Goal: Transaction & Acquisition: Purchase product/service

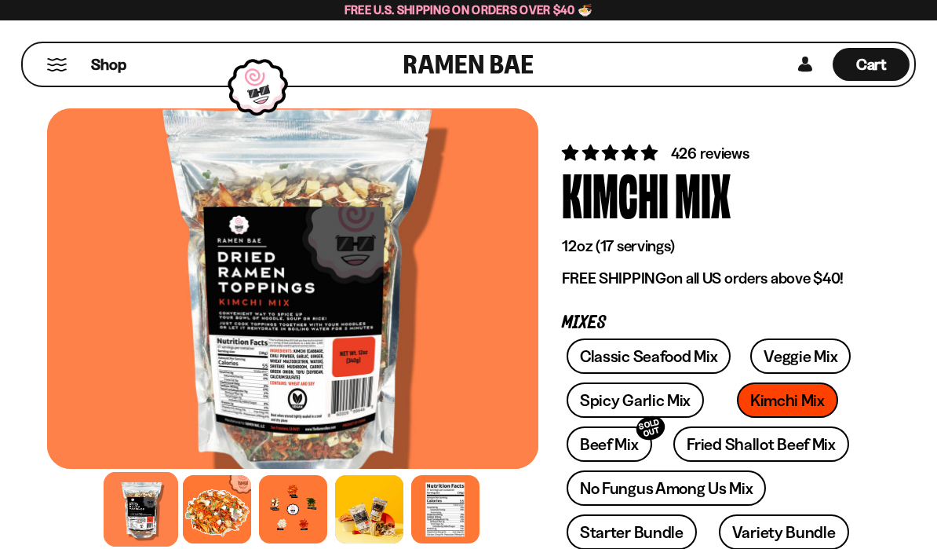
click at [650, 360] on link "Classic Seafood Mix" at bounding box center [649, 355] width 164 height 35
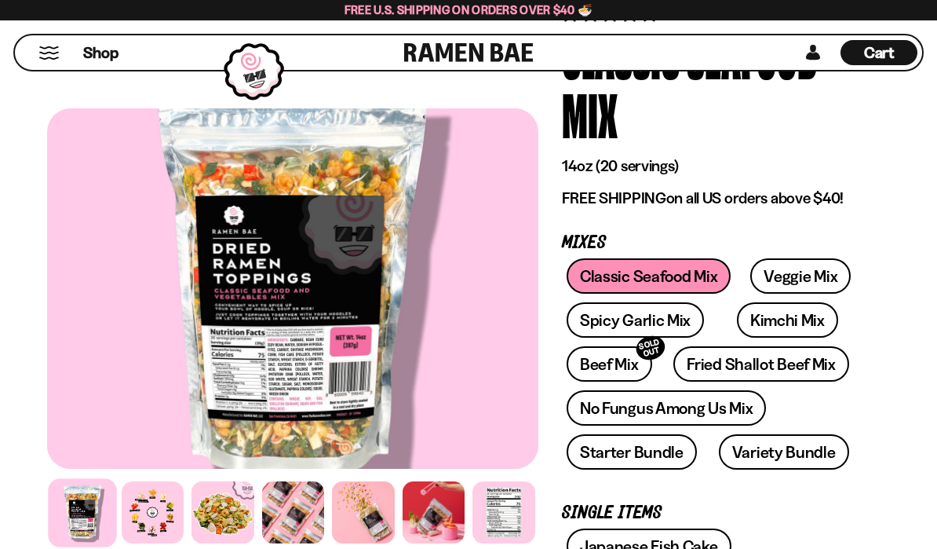
scroll to position [138, 0]
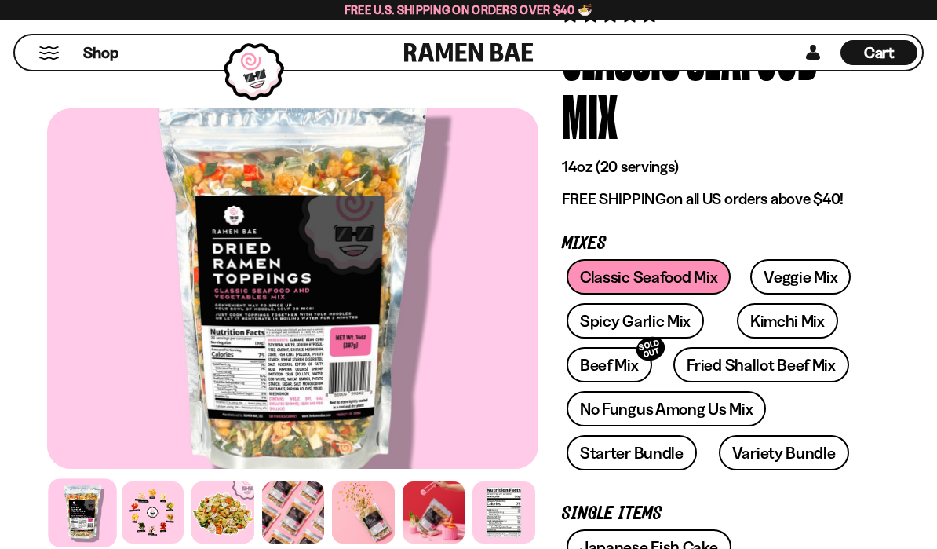
click at [792, 456] on link "Variety Bundle" at bounding box center [784, 452] width 130 height 35
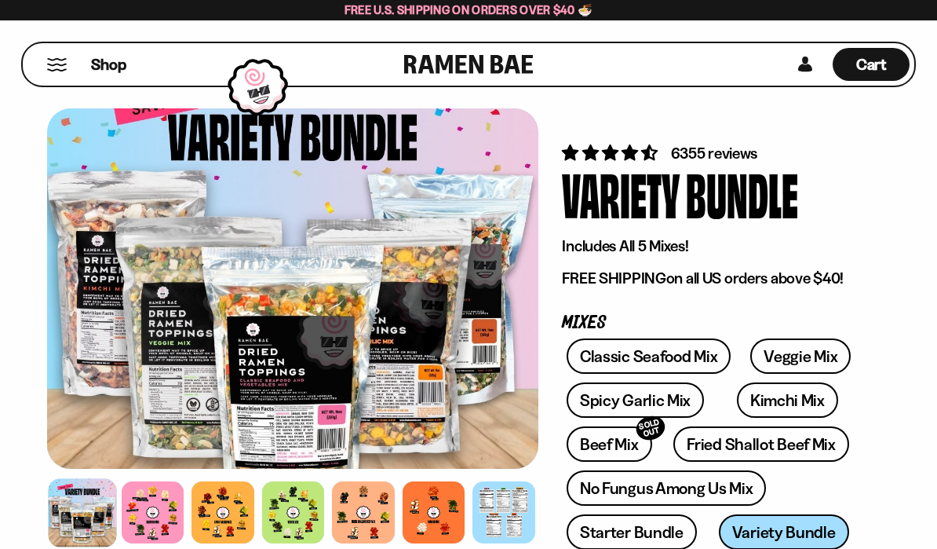
click at [875, 68] on span "Cart" at bounding box center [872, 64] width 31 height 19
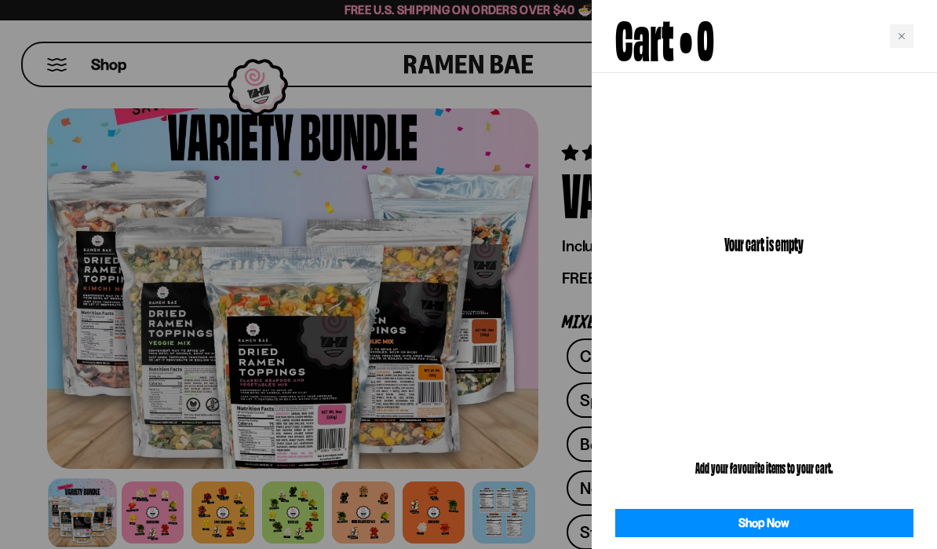
click at [872, 309] on div "Your cart is empty" at bounding box center [764, 243] width 345 height 341
click at [437, 351] on div at bounding box center [468, 274] width 937 height 549
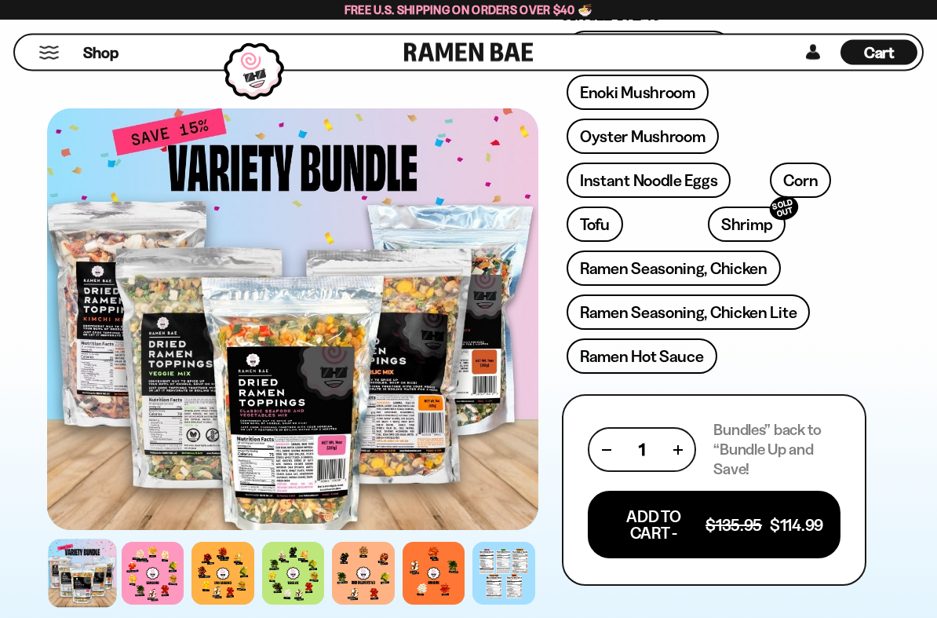
scroll to position [578, 0]
click at [835, 373] on div "Japanese Fish Cake Enoki Mushroom Oyster Mushroom Instant Noodle Eggs Corn SOLD…" at bounding box center [714, 207] width 305 height 352
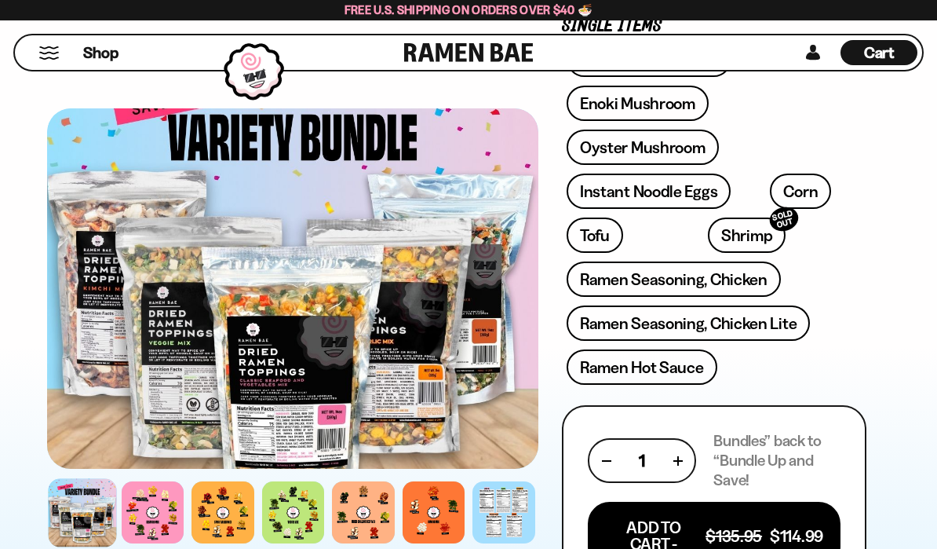
scroll to position [577, 0]
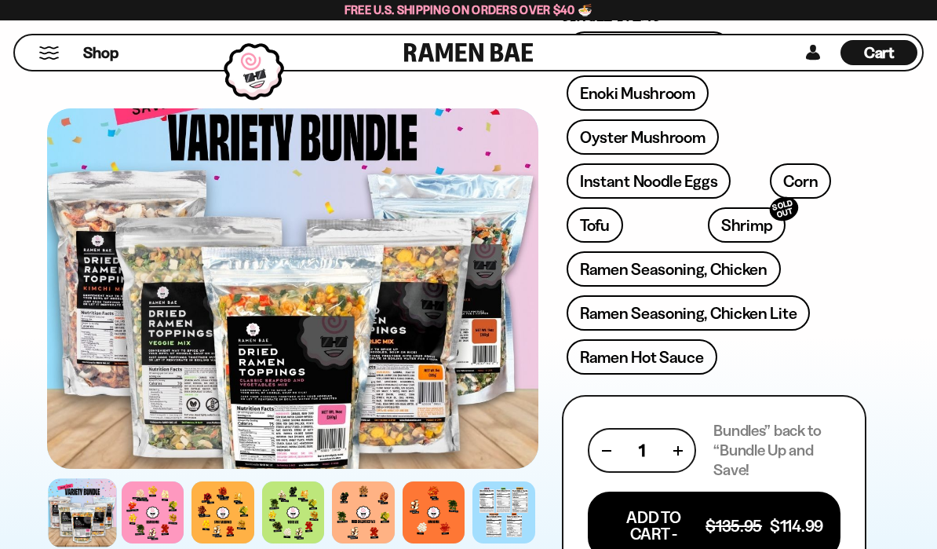
click at [24, 284] on div at bounding box center [468, 346] width 937 height 1642
